Goal: Information Seeking & Learning: Learn about a topic

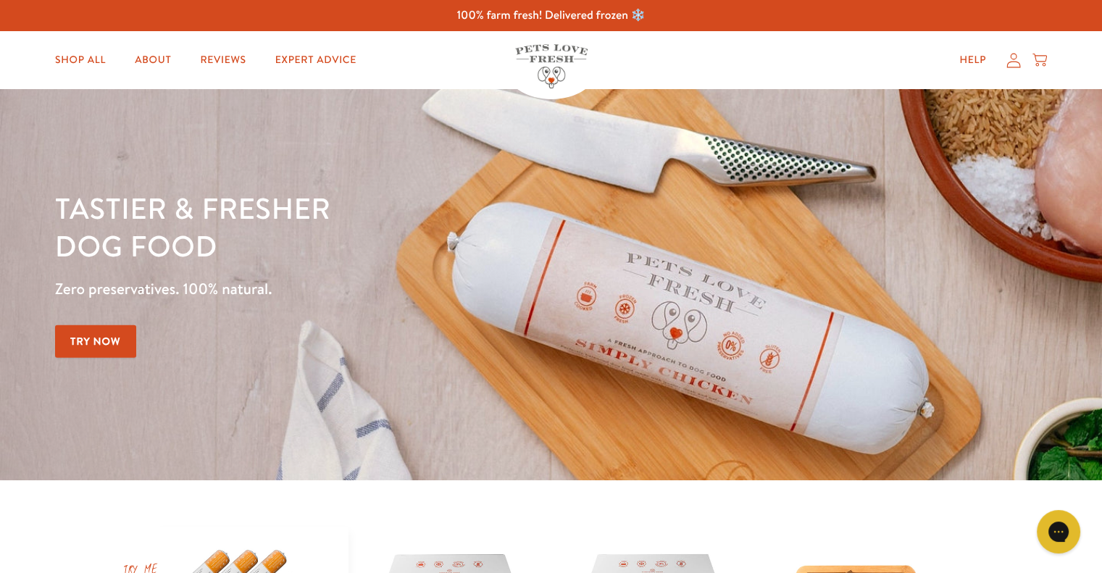
click at [756, 70] on div "Help My account Cart" at bounding box center [822, 60] width 448 height 29
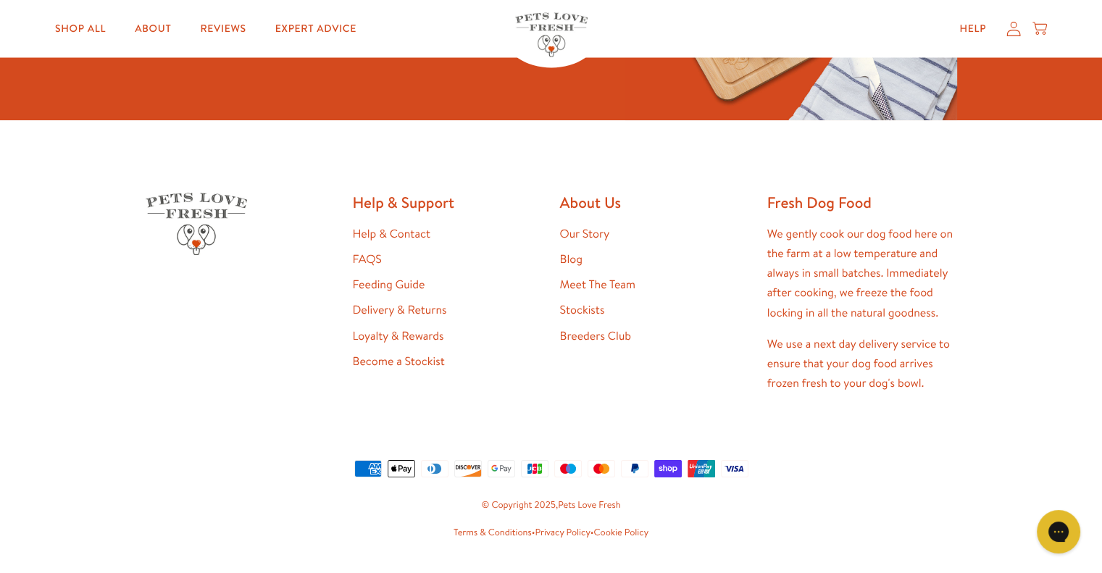
scroll to position [2855, 0]
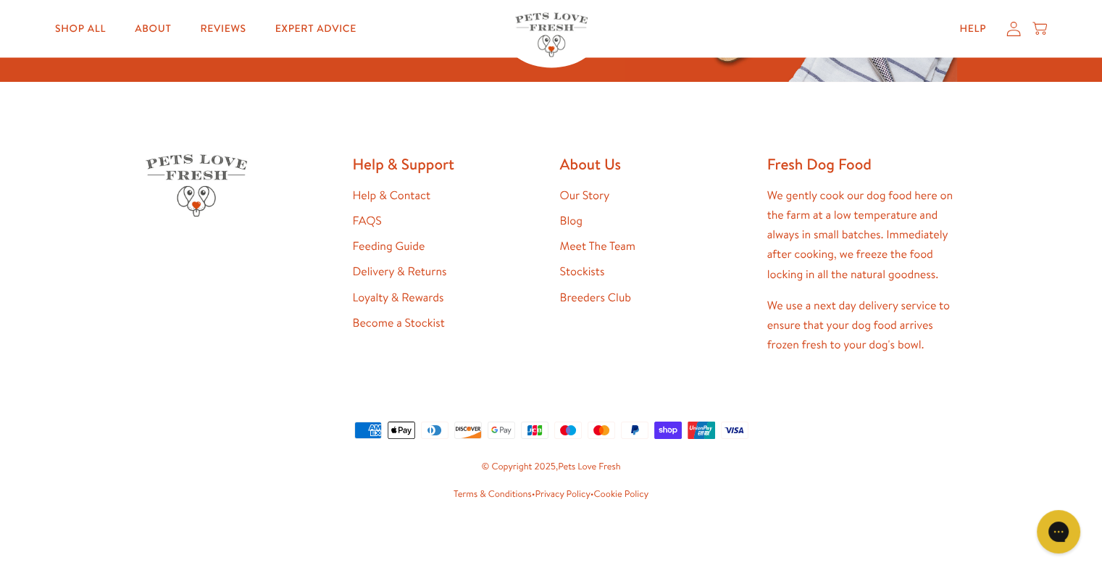
click at [362, 217] on link "FAQS" at bounding box center [367, 221] width 29 height 16
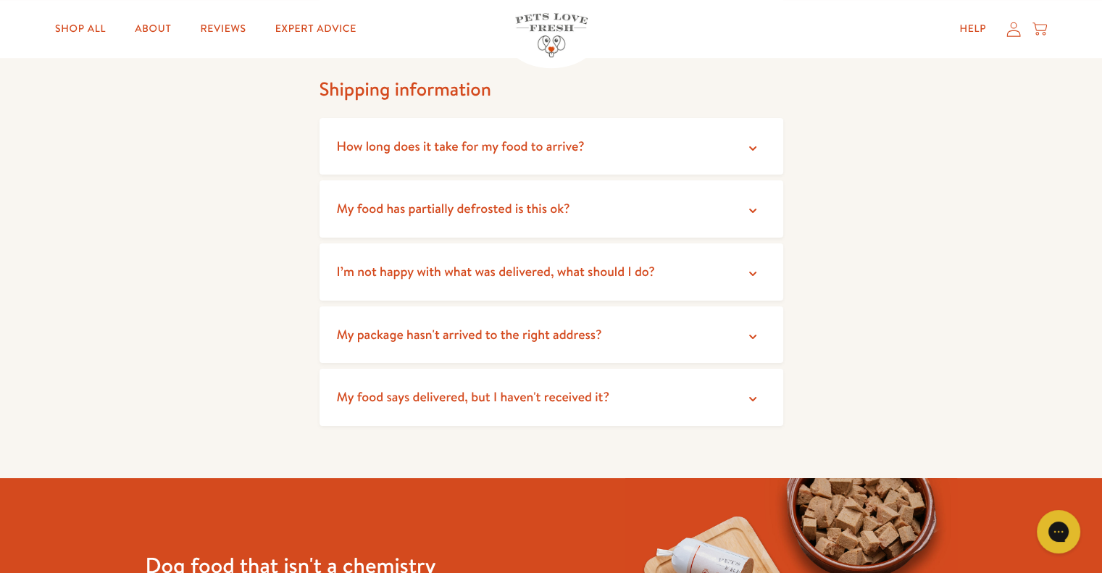
scroll to position [1131, 0]
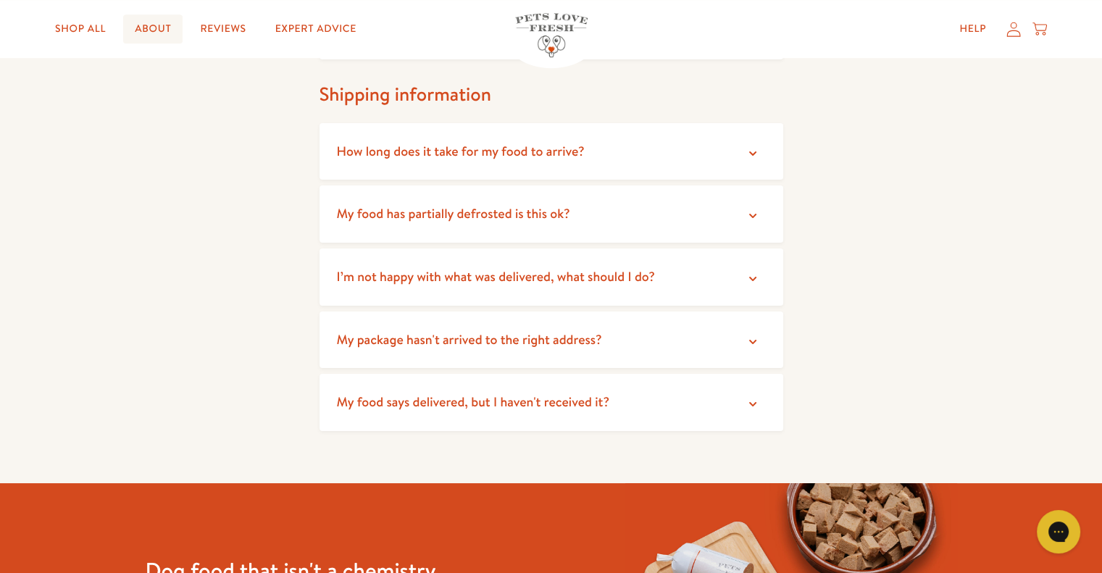
click at [151, 34] on link "About" at bounding box center [152, 28] width 59 height 29
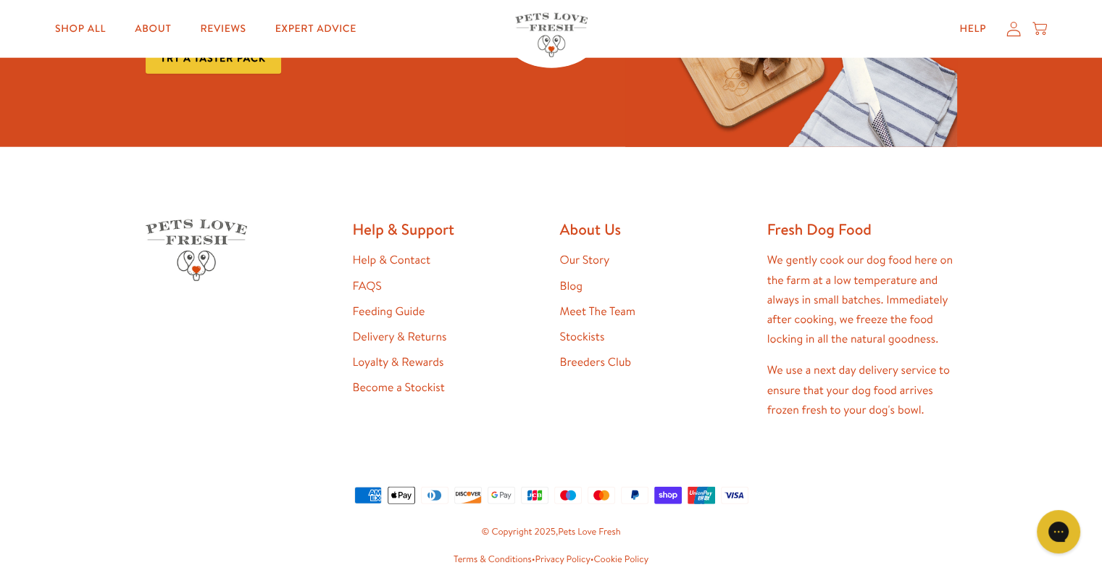
scroll to position [3831, 0]
